Goal: Check status: Check status

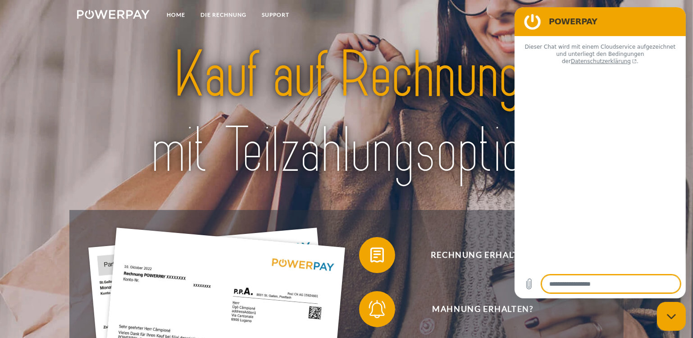
type textarea "*"
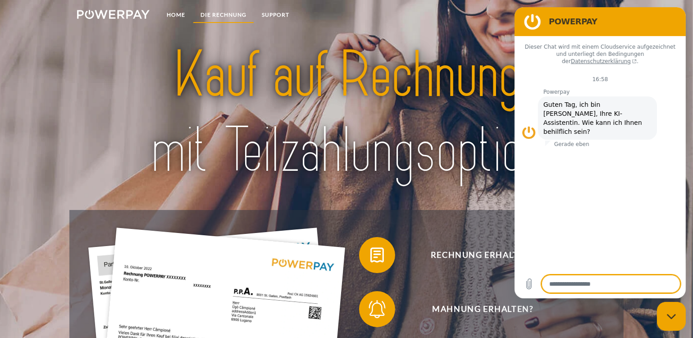
click at [228, 14] on link "DIE RECHNUNG" at bounding box center [223, 15] width 61 height 16
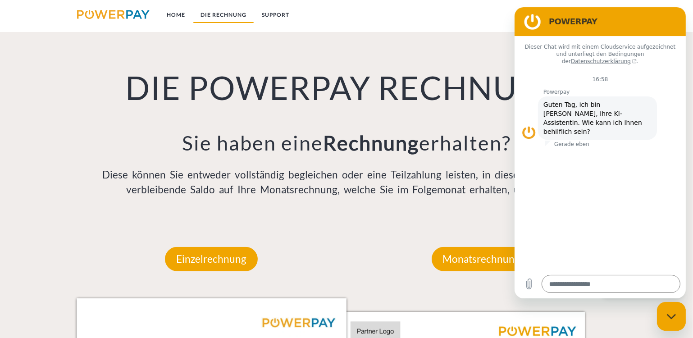
scroll to position [634, 0]
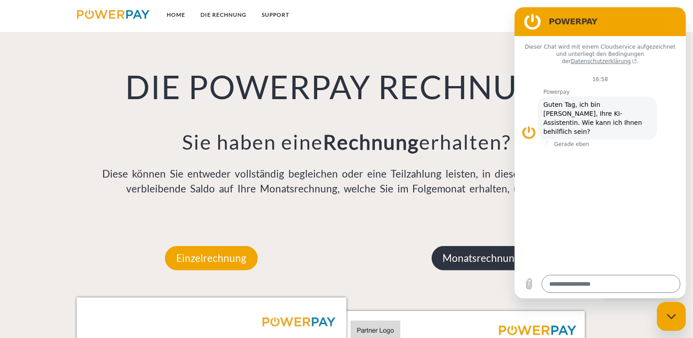
click at [467, 263] on p "Monatsrechnung" at bounding box center [482, 258] width 100 height 24
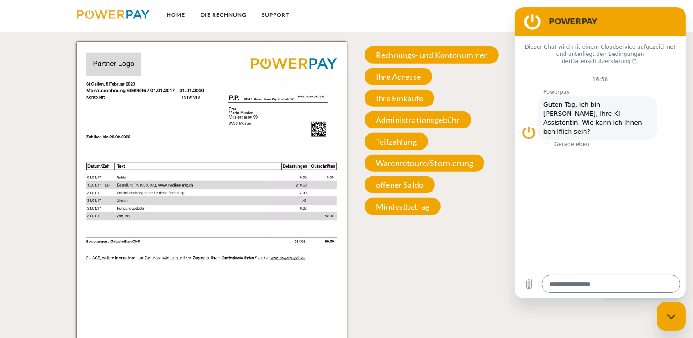
scroll to position [880, 0]
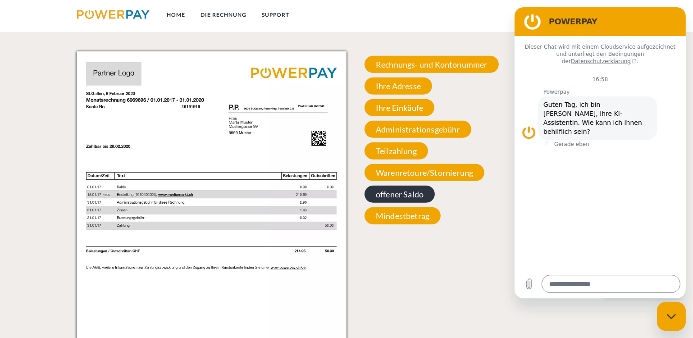
click at [411, 196] on span "offener Saldo" at bounding box center [400, 194] width 70 height 17
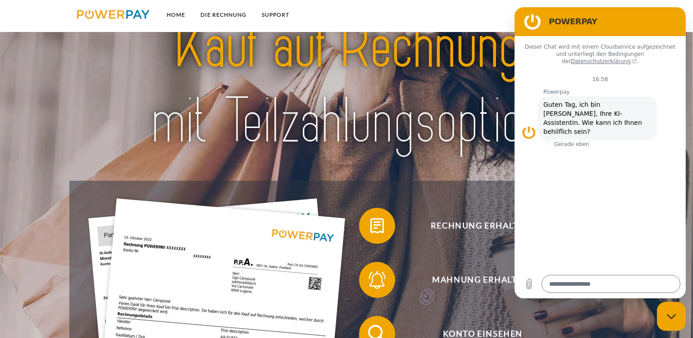
scroll to position [19, 0]
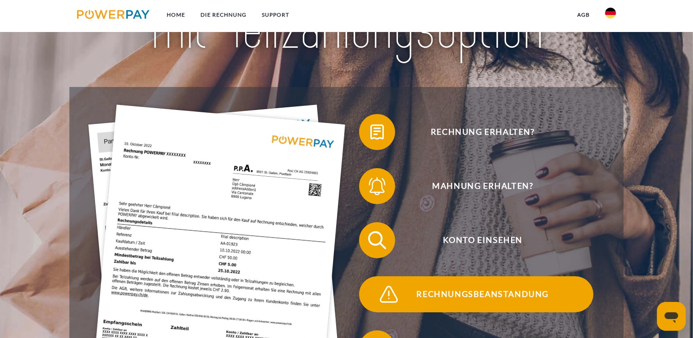
scroll to position [123, 0]
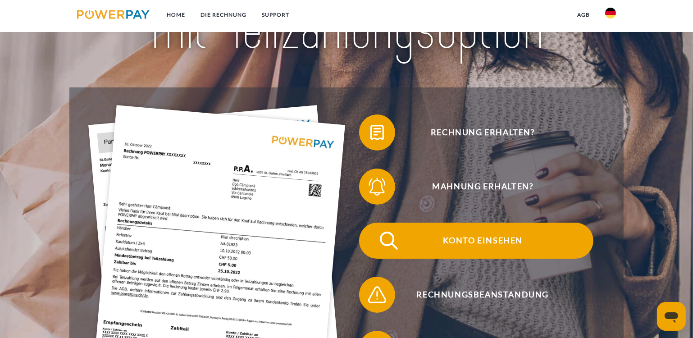
click at [472, 240] on span "Konto einsehen" at bounding box center [482, 241] width 221 height 36
